Goal: Information Seeking & Learning: Find specific fact

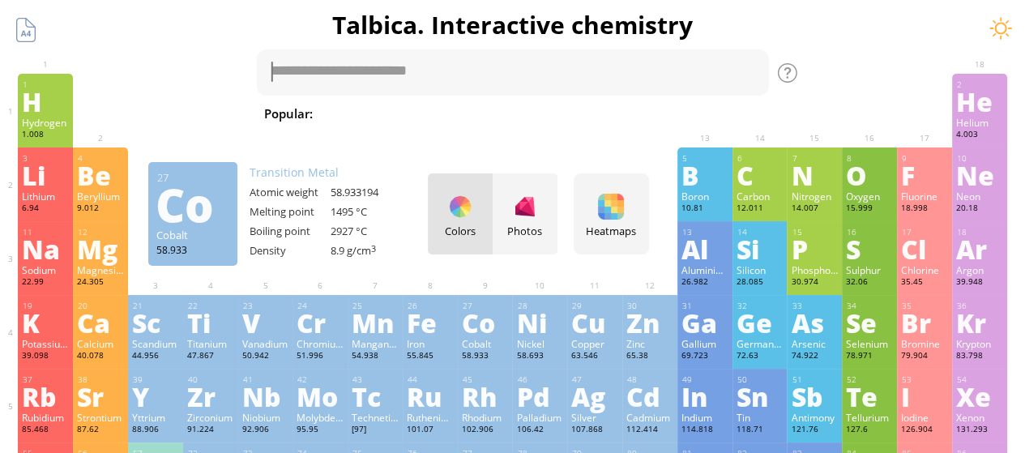
click at [467, 347] on div "Cobalt" at bounding box center [485, 343] width 47 height 13
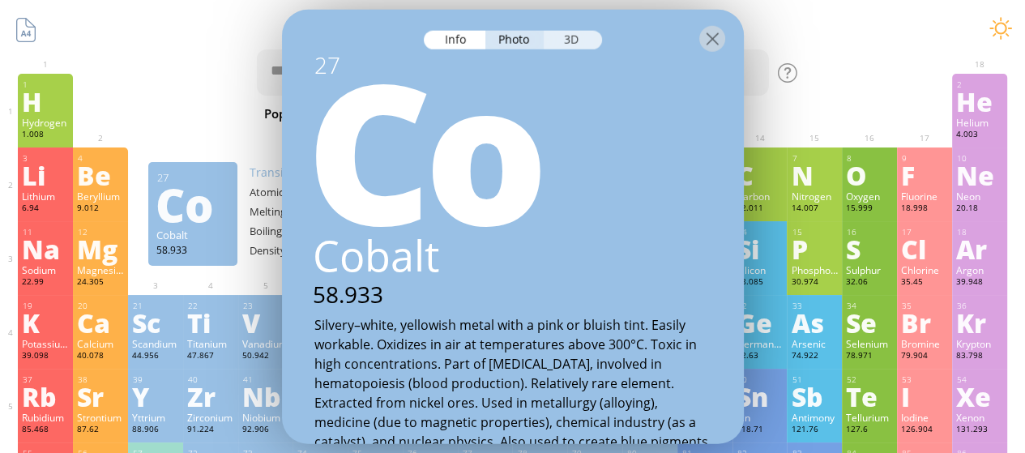
click at [587, 33] on div "3D" at bounding box center [573, 39] width 58 height 19
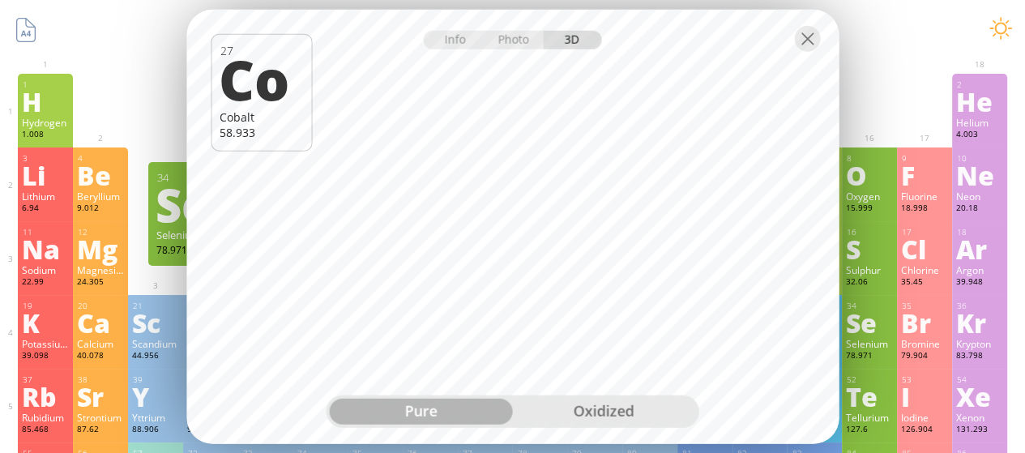
click at [886, 330] on div "Se" at bounding box center [869, 322] width 47 height 26
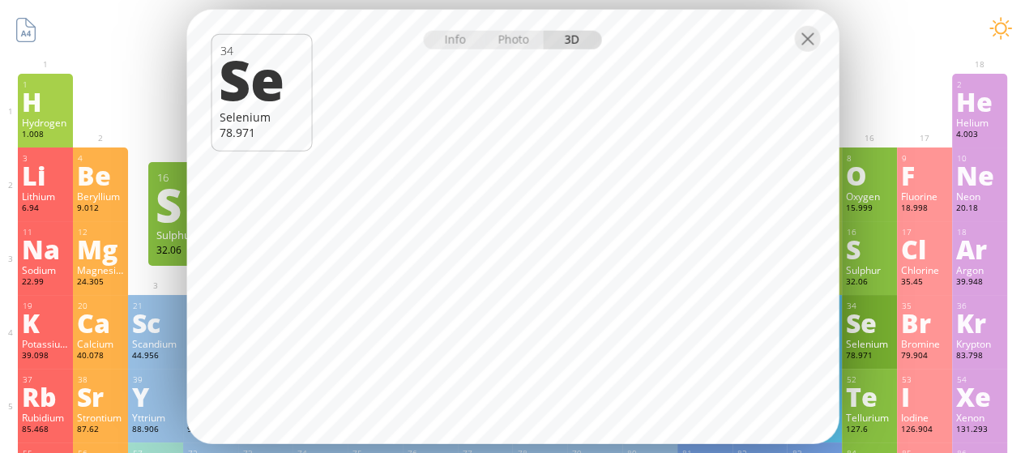
scroll to position [81, 0]
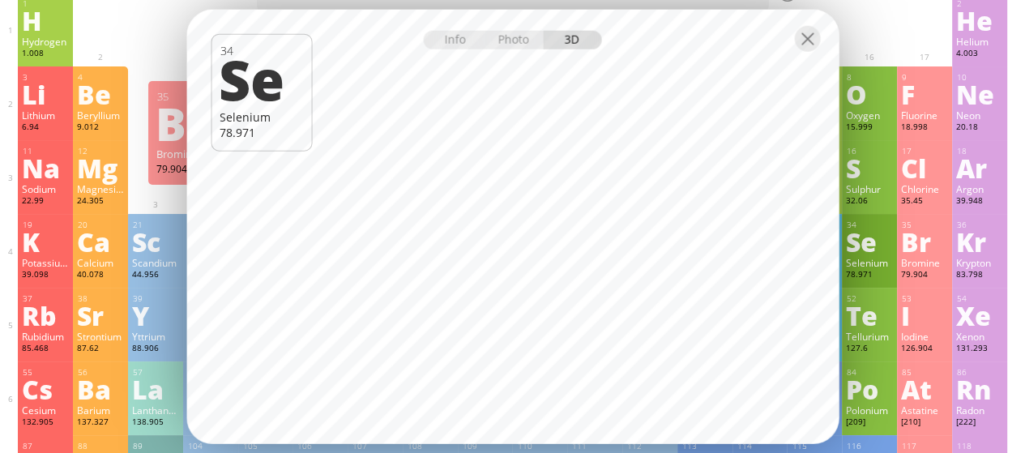
click at [907, 268] on div "35 Br Bromine 79.904 −1, +1, +2, +3, +4, +5, +7 −1, +1, +2, +3, +4, +5, +7 -7.3…" at bounding box center [924, 251] width 55 height 74
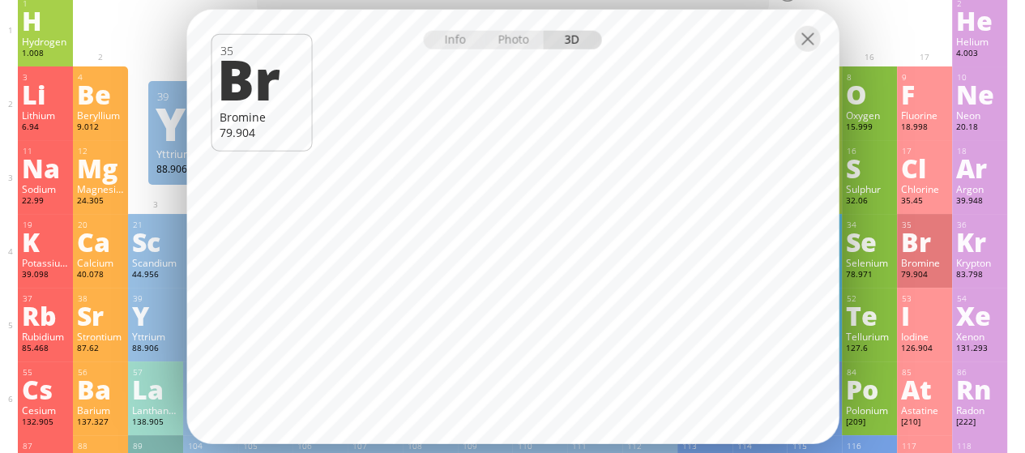
click at [136, 302] on div "Y" at bounding box center [155, 315] width 47 height 26
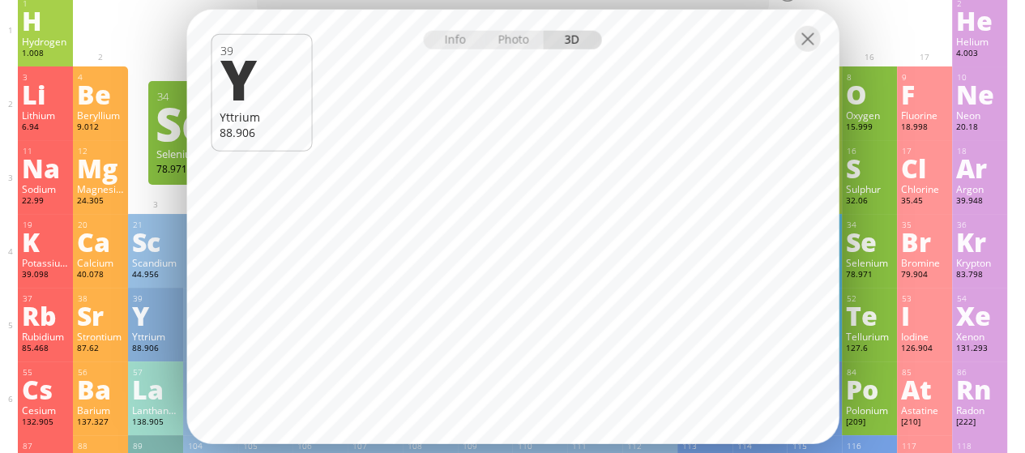
click at [859, 247] on div "Se" at bounding box center [869, 241] width 47 height 26
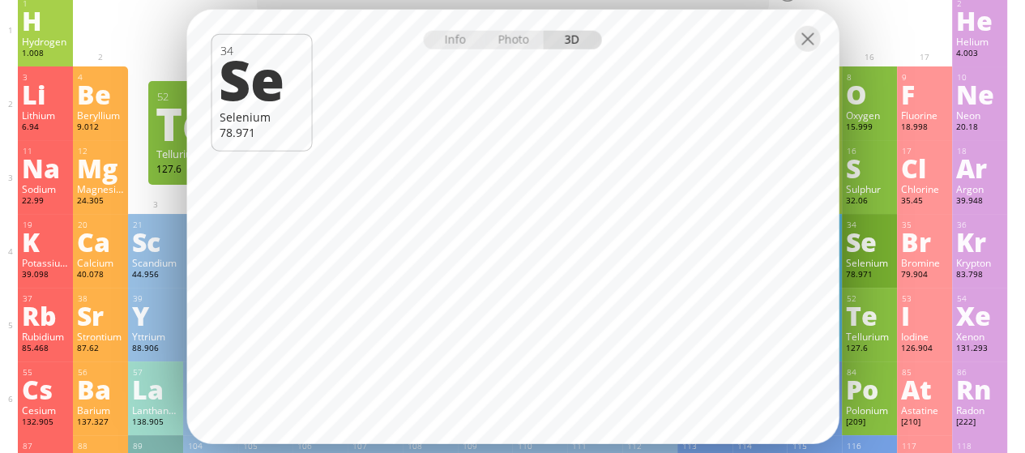
click at [865, 355] on div "127.6" at bounding box center [869, 349] width 47 height 13
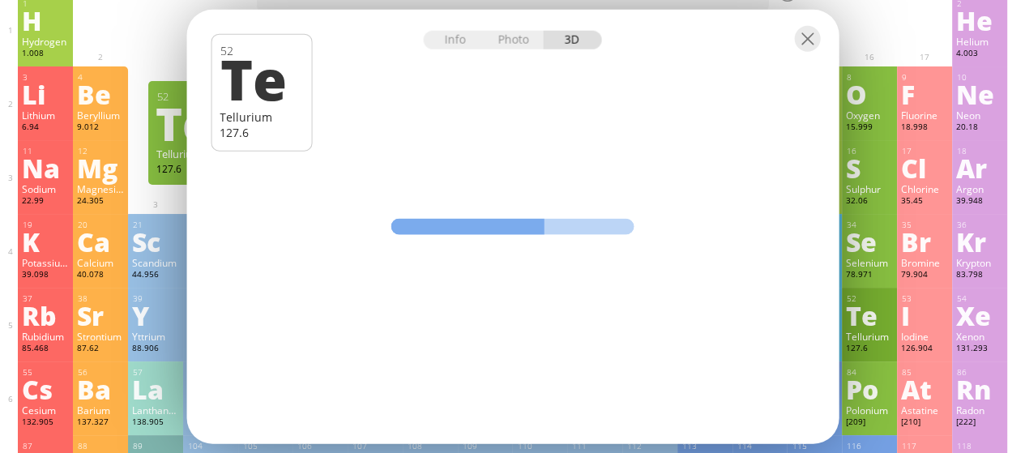
scroll to position [162, 0]
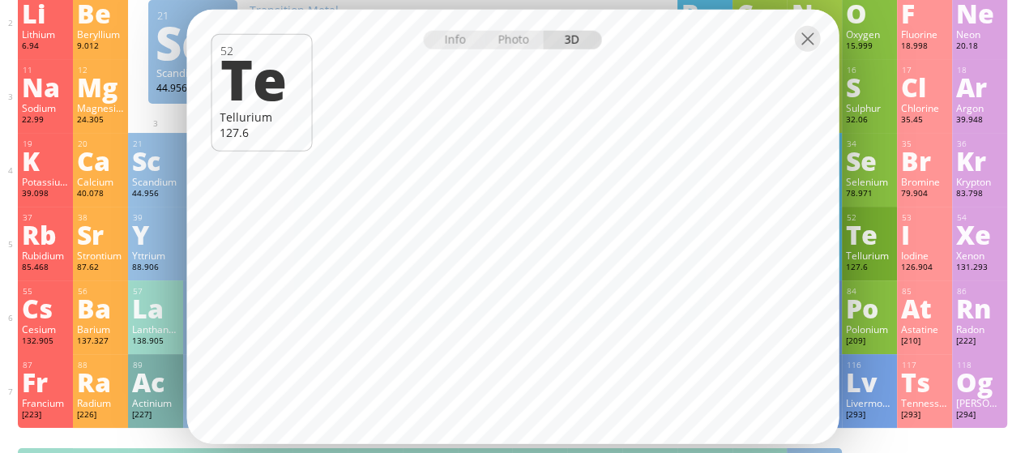
click at [145, 173] on div "Sc" at bounding box center [155, 160] width 47 height 26
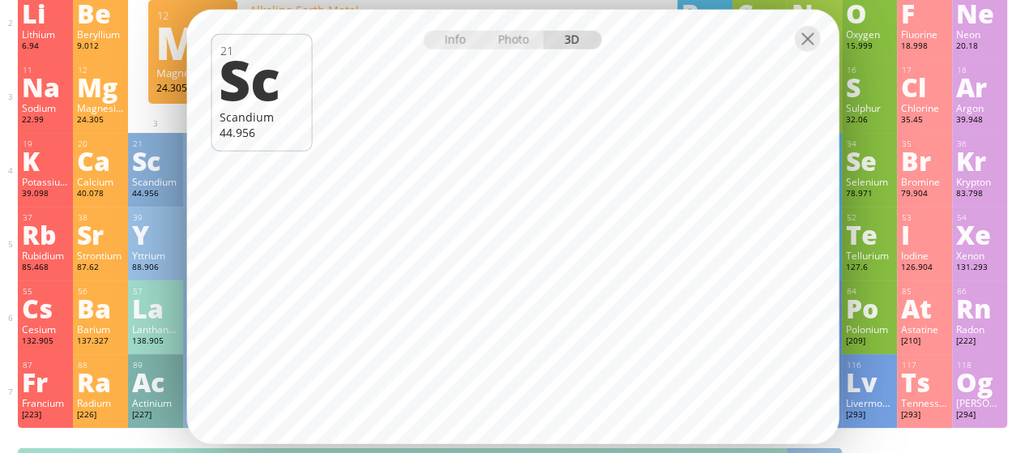
click at [104, 93] on div "Mg" at bounding box center [100, 87] width 47 height 26
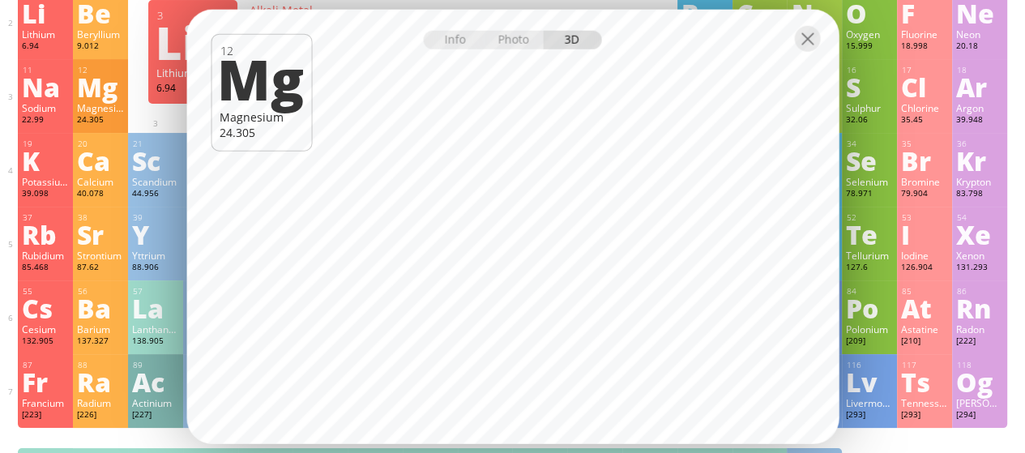
click at [42, 46] on div "6.94" at bounding box center [45, 47] width 47 height 13
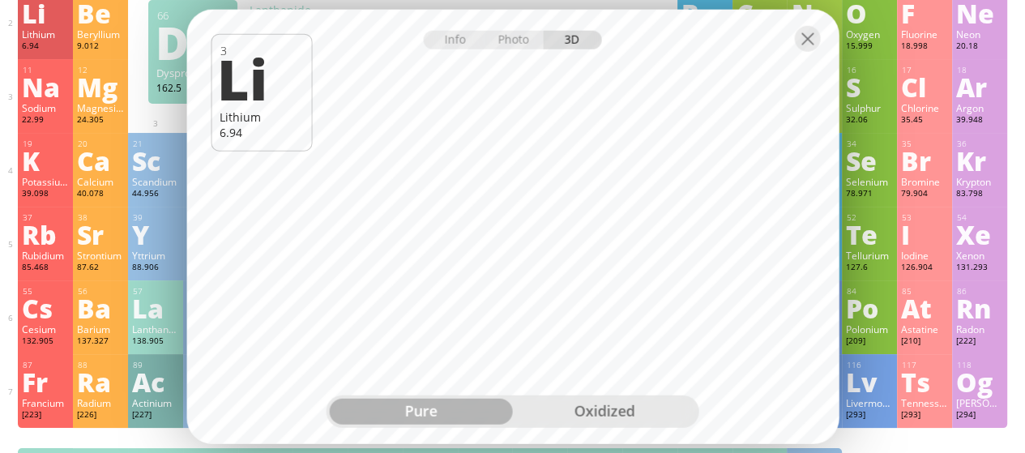
click at [603, 420] on div "oxidized" at bounding box center [604, 412] width 183 height 26
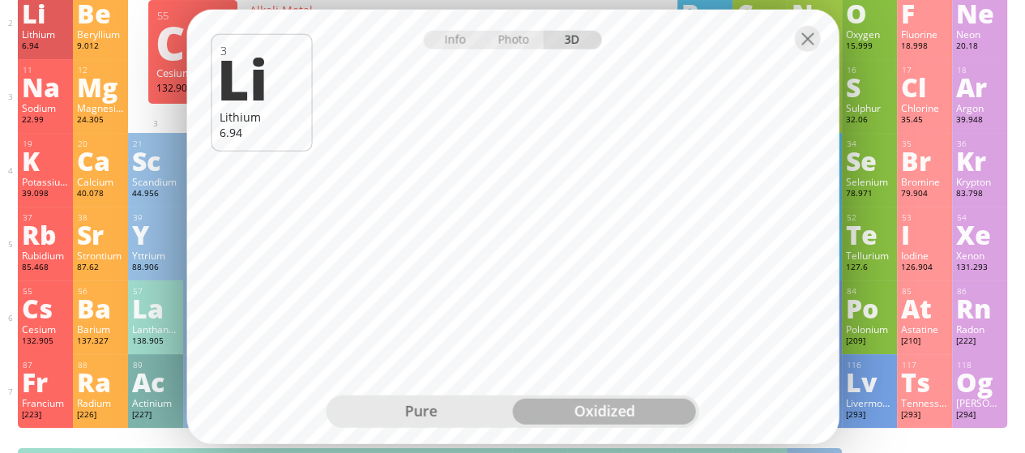
click at [54, 343] on div "132.905" at bounding box center [45, 341] width 47 height 13
